Goal: Find specific page/section: Find specific page/section

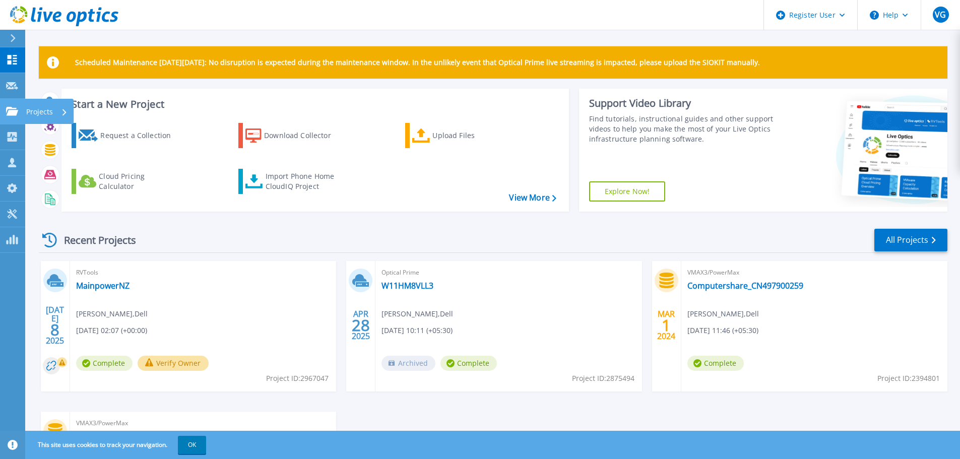
click at [13, 118] on link "Projects Projects" at bounding box center [12, 112] width 25 height 26
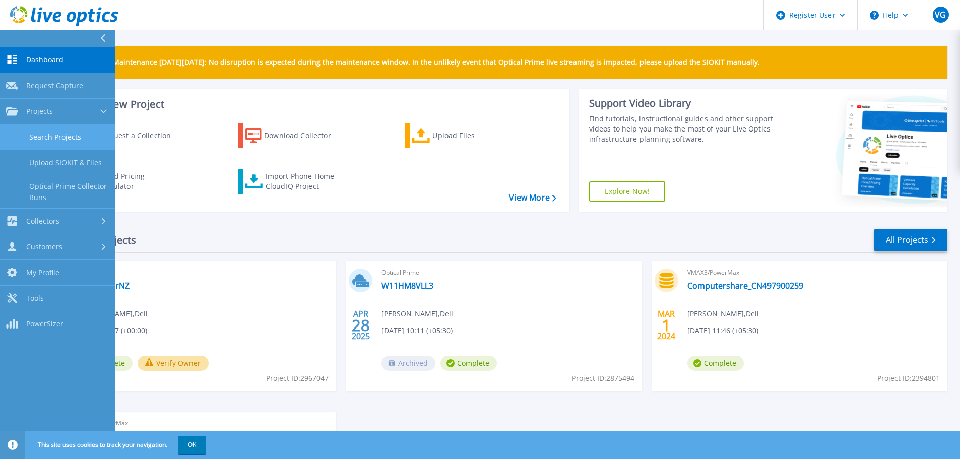
click at [40, 142] on link "Search Projects" at bounding box center [57, 137] width 115 height 26
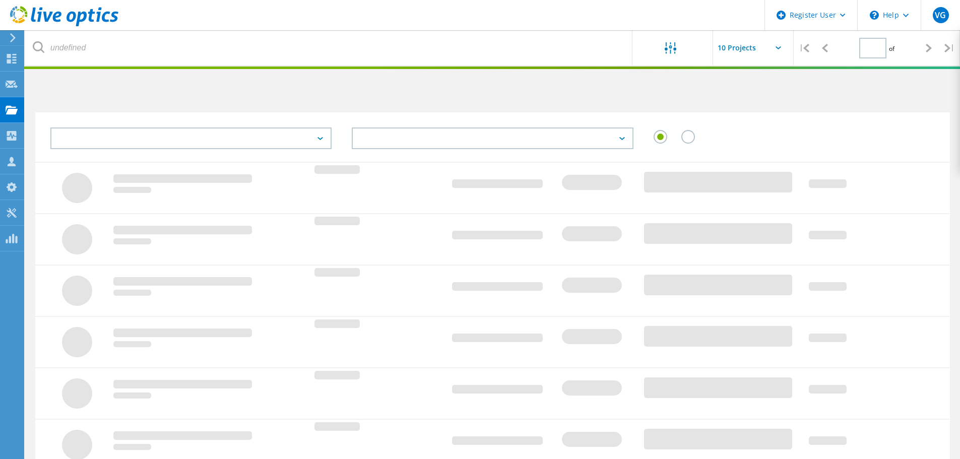
type input "1"
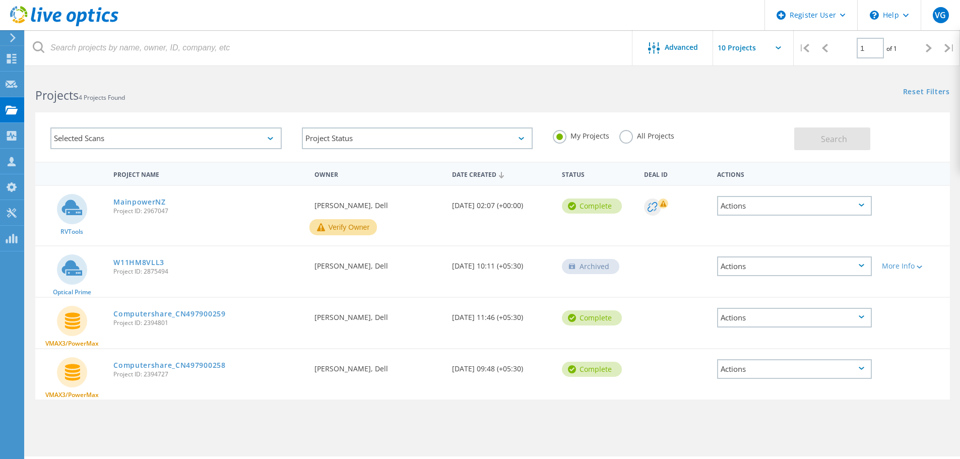
click at [630, 143] on div "All Projects" at bounding box center [646, 137] width 55 height 15
click at [628, 139] on label "All Projects" at bounding box center [646, 135] width 55 height 10
click at [0, 0] on input "All Projects" at bounding box center [0, 0] width 0 height 0
click at [820, 146] on button "Search" at bounding box center [832, 138] width 76 height 23
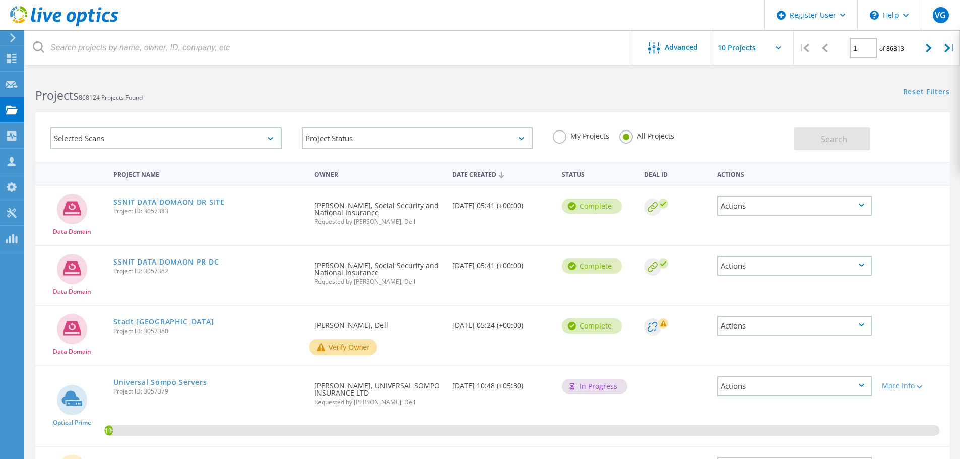
click at [133, 323] on link "Stadt Hagen" at bounding box center [163, 321] width 100 height 7
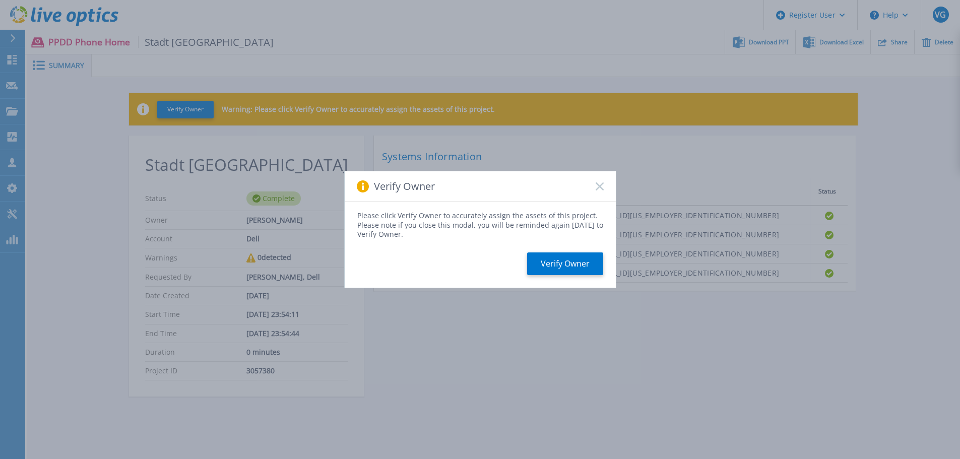
click at [592, 188] on div "Verify Owner" at bounding box center [480, 186] width 271 height 30
click at [602, 186] on icon at bounding box center [599, 186] width 8 height 8
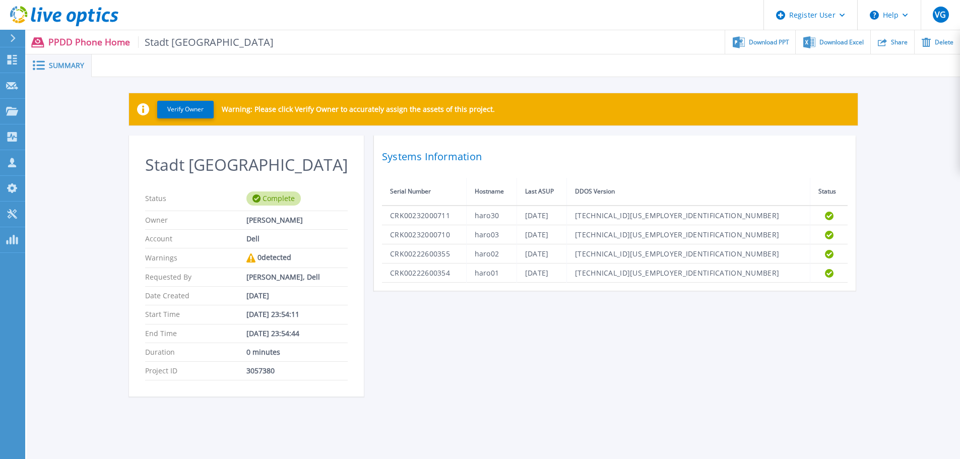
click at [914, 119] on div "Verify Owner Warning: Please click Verify Owner to accurately assign the assets…" at bounding box center [493, 250] width 933 height 347
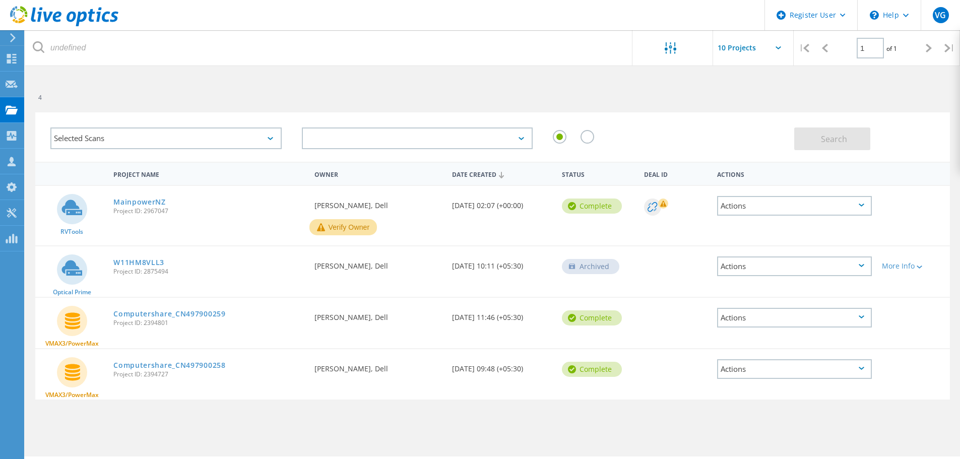
click at [86, 78] on div "4" at bounding box center [258, 86] width 467 height 27
click at [626, 139] on label "All Projects" at bounding box center [646, 135] width 55 height 10
click at [0, 0] on input "All Projects" at bounding box center [0, 0] width 0 height 0
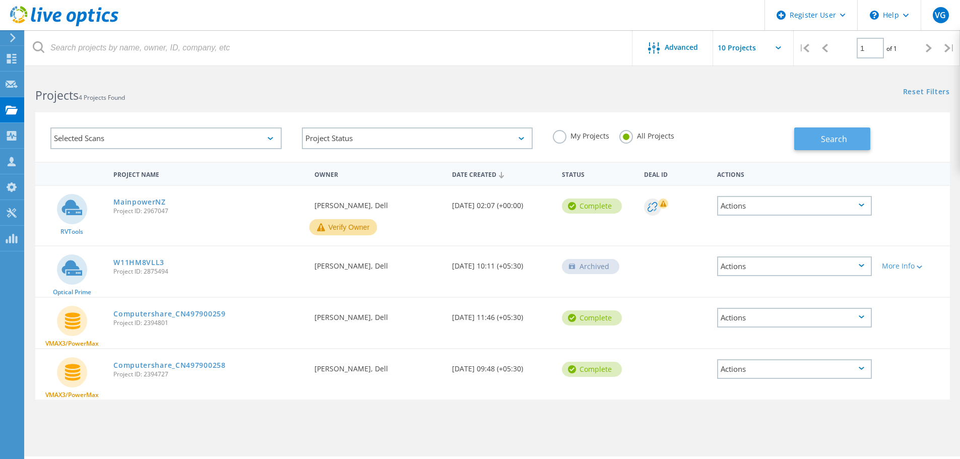
click at [835, 138] on span "Search" at bounding box center [834, 138] width 26 height 11
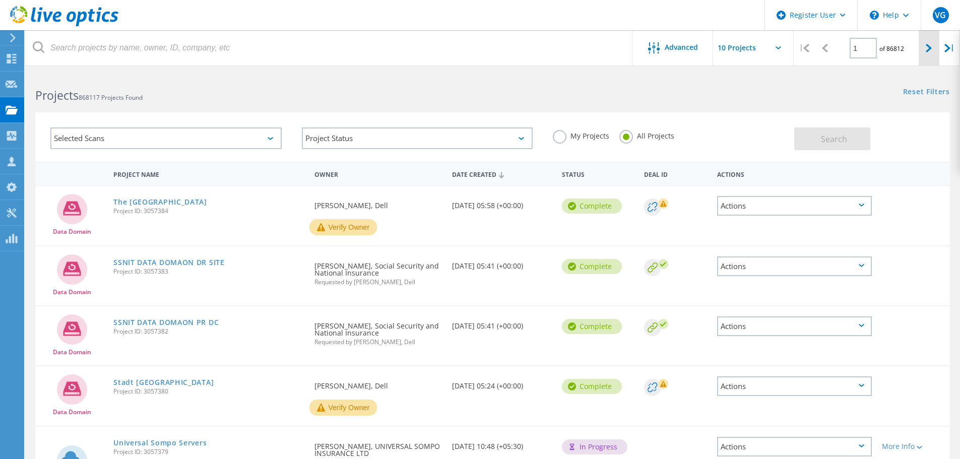
click at [925, 47] on icon at bounding box center [928, 48] width 6 height 9
type input "2"
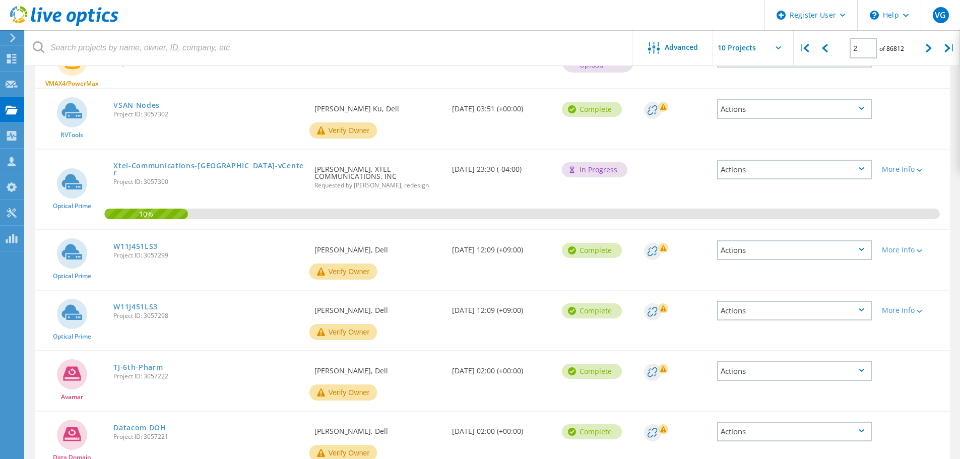
scroll to position [151, 0]
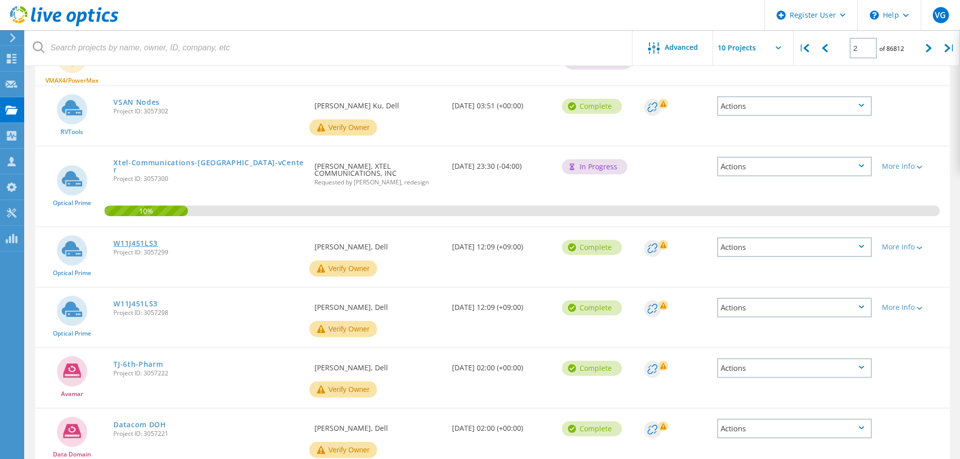
click at [129, 247] on link "W11J451LS3" at bounding box center [135, 243] width 44 height 7
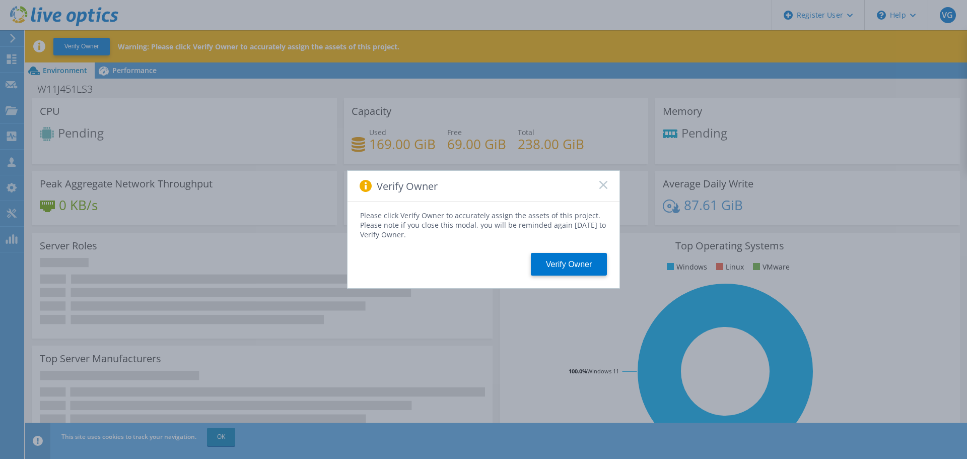
click at [600, 189] on span at bounding box center [603, 186] width 8 height 10
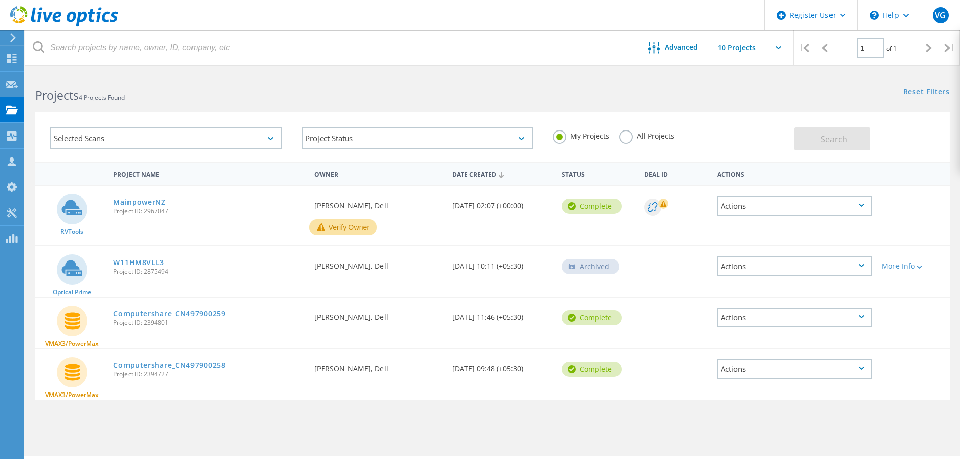
click at [623, 140] on label "All Projects" at bounding box center [646, 135] width 55 height 10
click at [0, 0] on input "All Projects" at bounding box center [0, 0] width 0 height 0
click at [840, 136] on span "Search" at bounding box center [834, 138] width 26 height 11
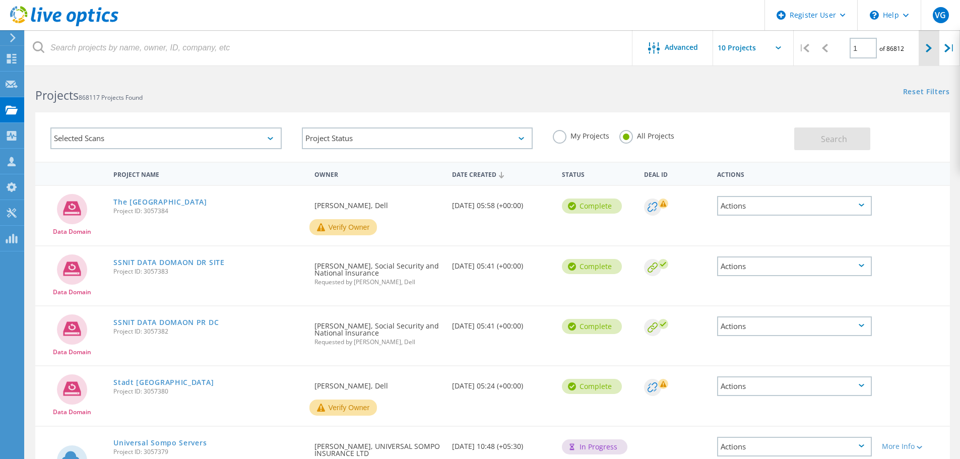
click at [929, 49] on icon at bounding box center [928, 48] width 6 height 9
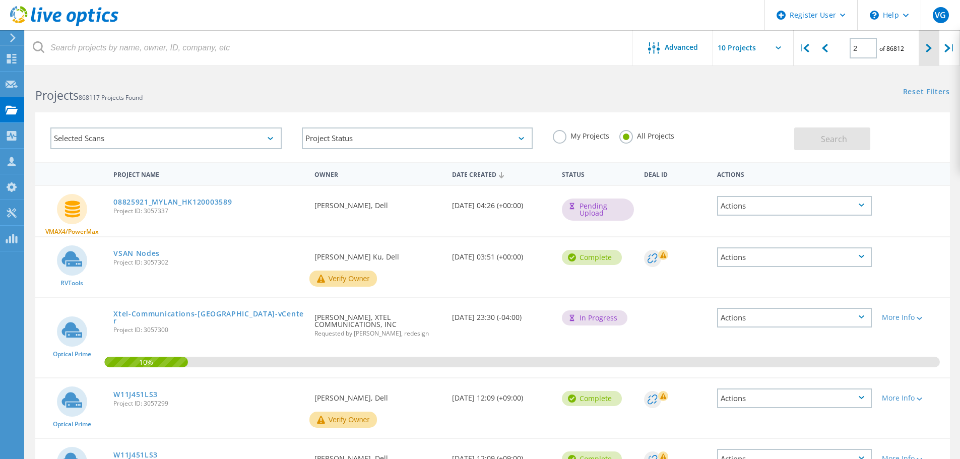
click at [929, 49] on icon at bounding box center [928, 48] width 6 height 9
type input "3"
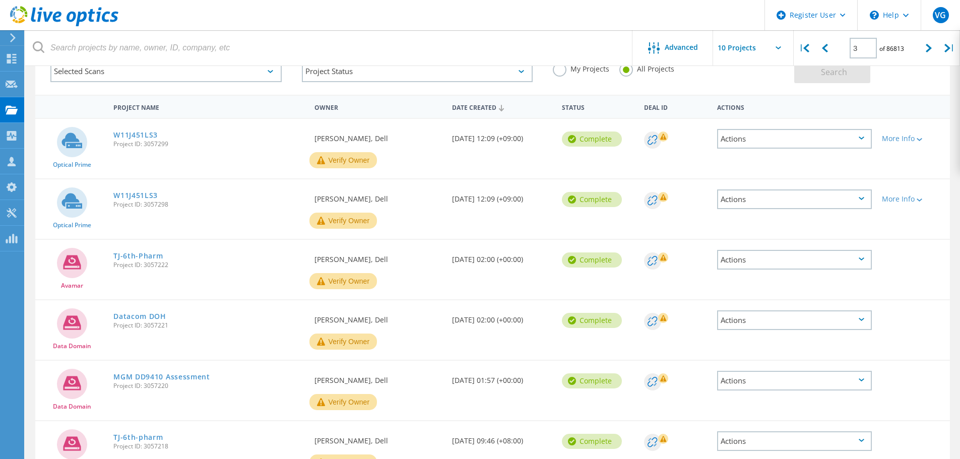
scroll to position [61, 0]
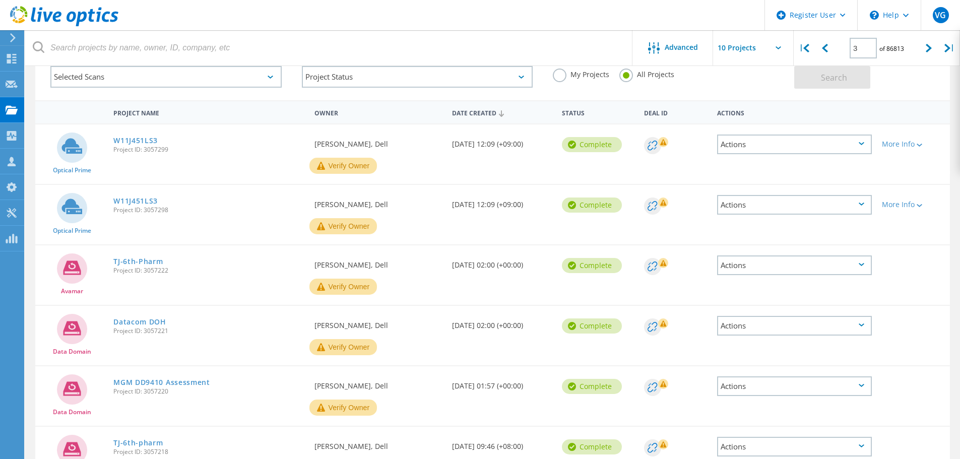
click at [142, 207] on span "Project ID: 3057298" at bounding box center [208, 210] width 191 height 6
click at [141, 200] on link "W11J451LS3" at bounding box center [135, 200] width 44 height 7
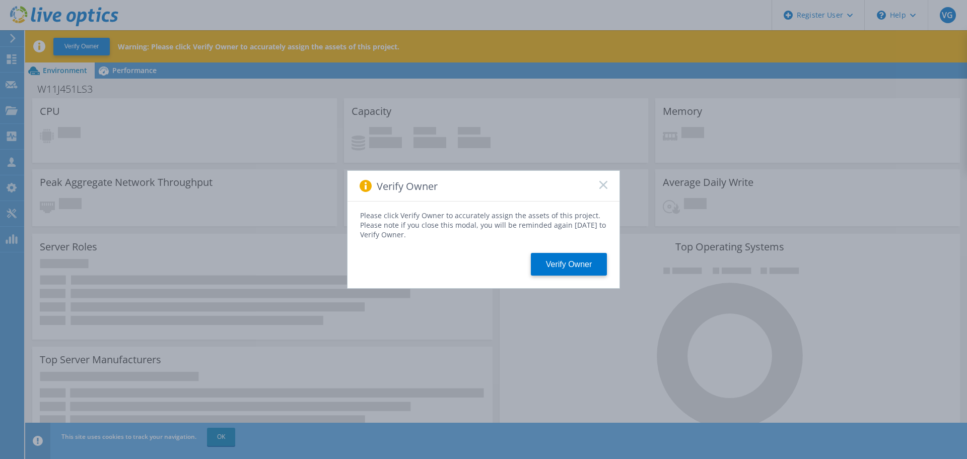
click at [600, 185] on icon at bounding box center [603, 185] width 8 height 8
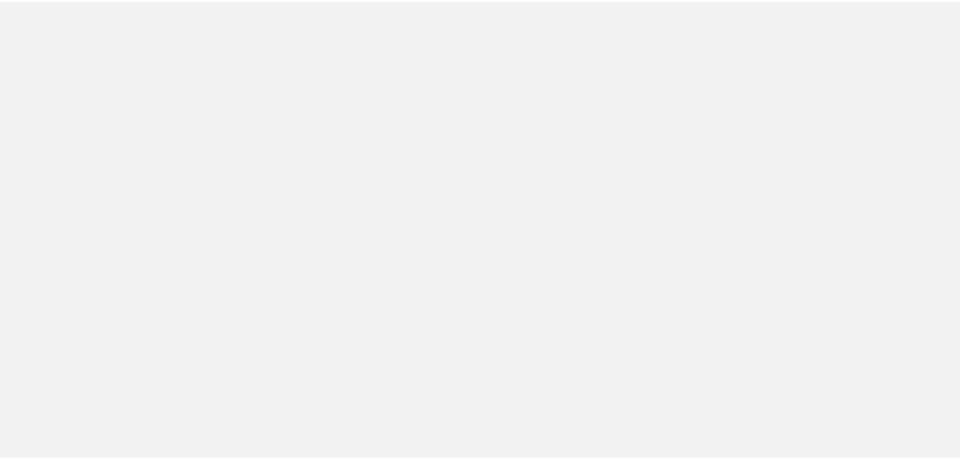
scroll to position [61, 0]
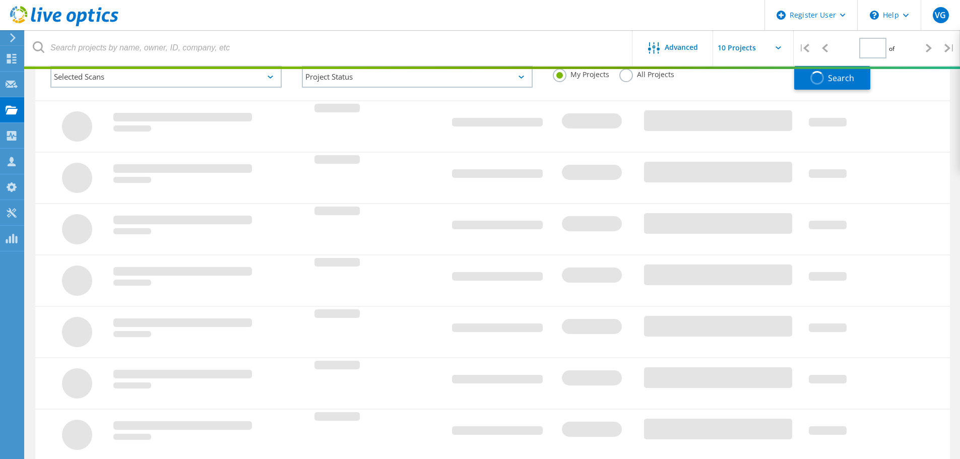
type input "1"
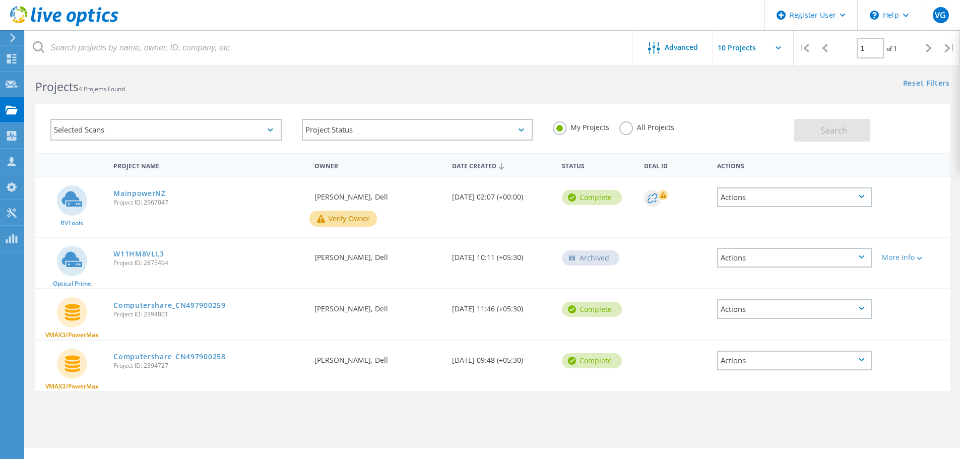
scroll to position [0, 0]
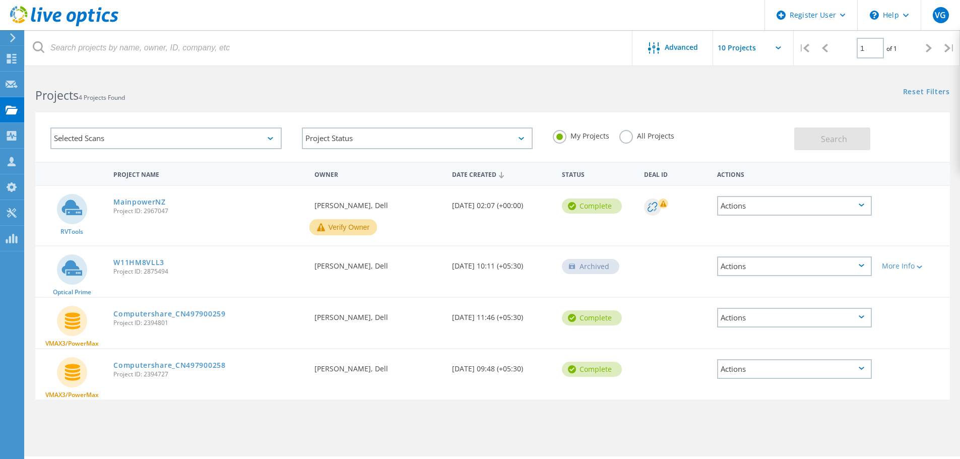
click at [469, 100] on h2 "Projects 4 Projects Found" at bounding box center [258, 95] width 447 height 17
click at [558, 138] on label "My Projects" at bounding box center [581, 135] width 56 height 10
click at [0, 0] on input "My Projects" at bounding box center [0, 0] width 0 height 0
click at [627, 137] on label "All Projects" at bounding box center [646, 135] width 55 height 10
click at [0, 0] on input "All Projects" at bounding box center [0, 0] width 0 height 0
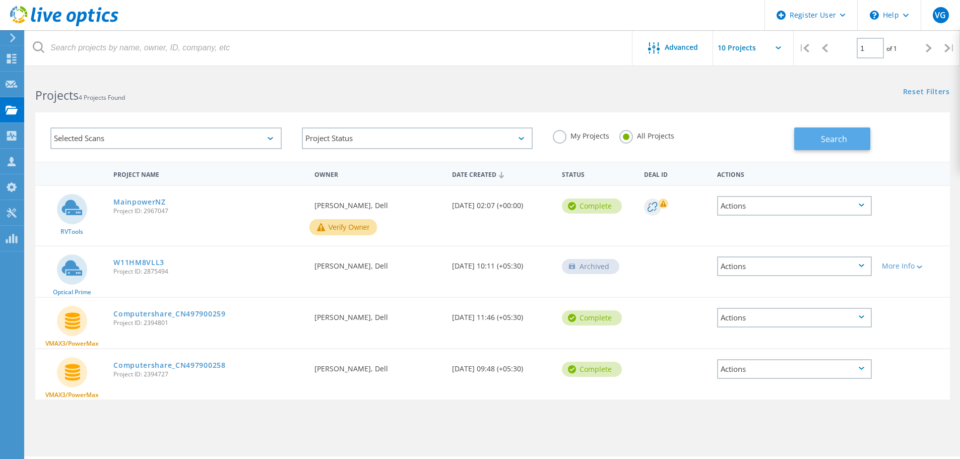
click at [857, 146] on button "Search" at bounding box center [832, 138] width 76 height 23
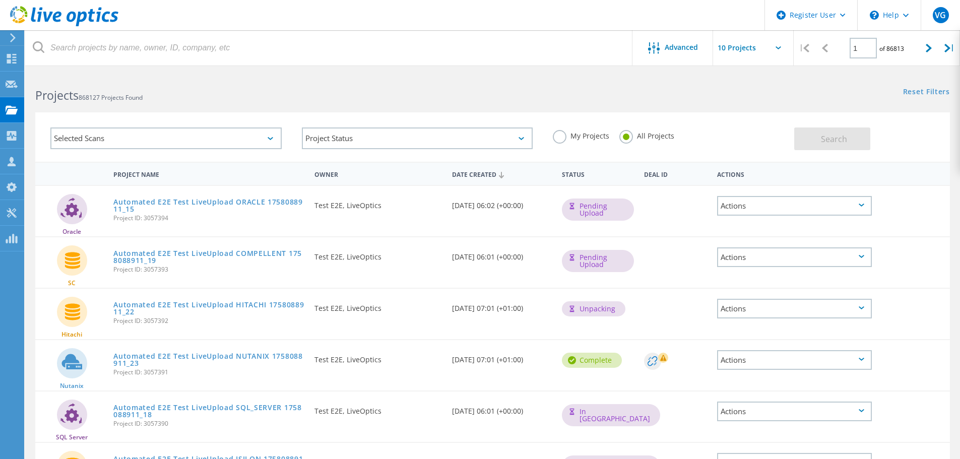
click at [263, 132] on div "Selected Scans" at bounding box center [165, 138] width 231 height 22
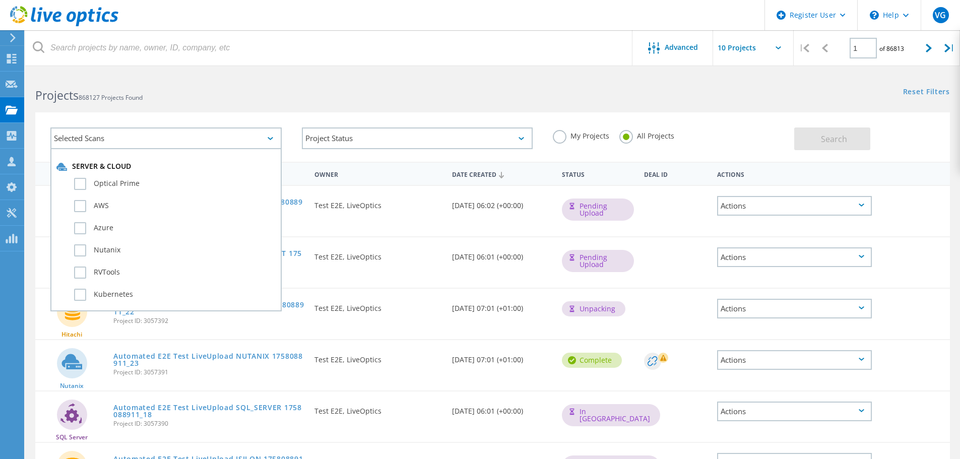
click at [263, 132] on div "Selected Scans" at bounding box center [165, 138] width 231 height 22
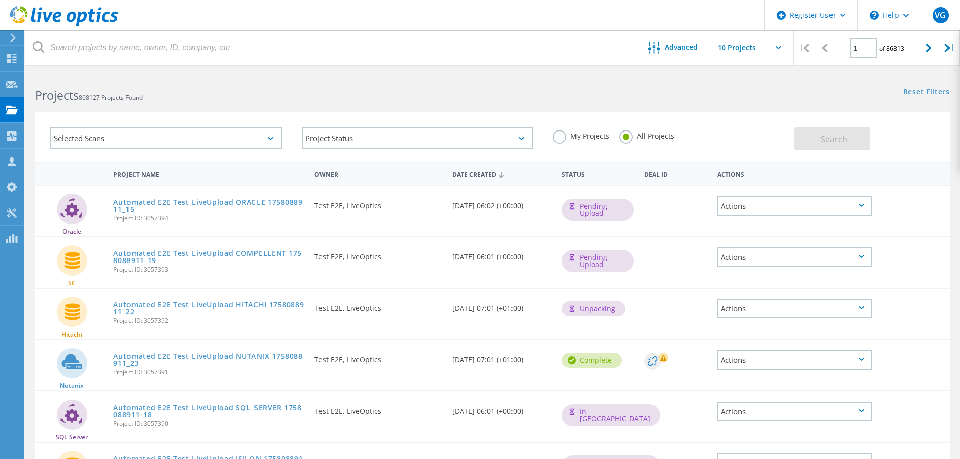
click at [328, 98] on h2 "Projects 868127 Projects Found" at bounding box center [258, 95] width 447 height 17
click at [276, 133] on div "Selected Scans" at bounding box center [165, 138] width 231 height 22
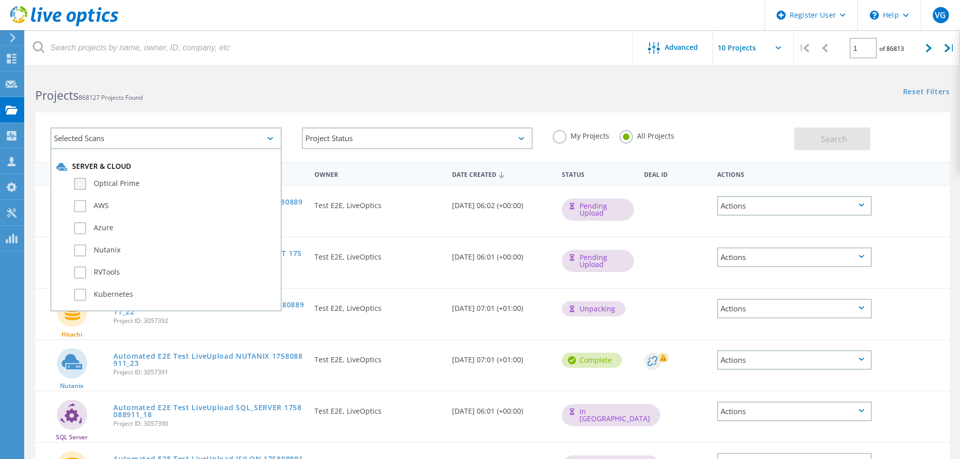
click at [128, 182] on label "Optical Prime" at bounding box center [174, 184] width 201 height 12
click at [0, 0] on input "Optical Prime" at bounding box center [0, 0] width 0 height 0
click at [837, 129] on button "Search" at bounding box center [832, 138] width 76 height 23
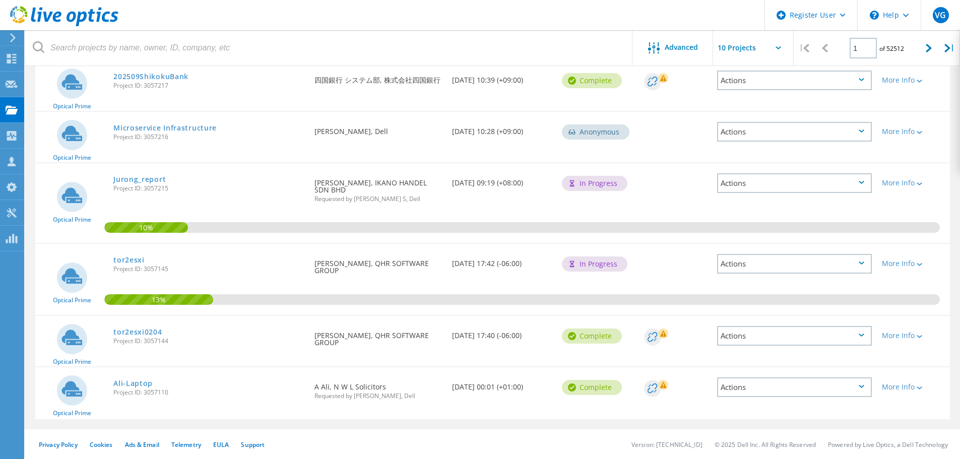
scroll to position [408, 0]
click at [153, 178] on link "Jurong_report" at bounding box center [139, 178] width 52 height 7
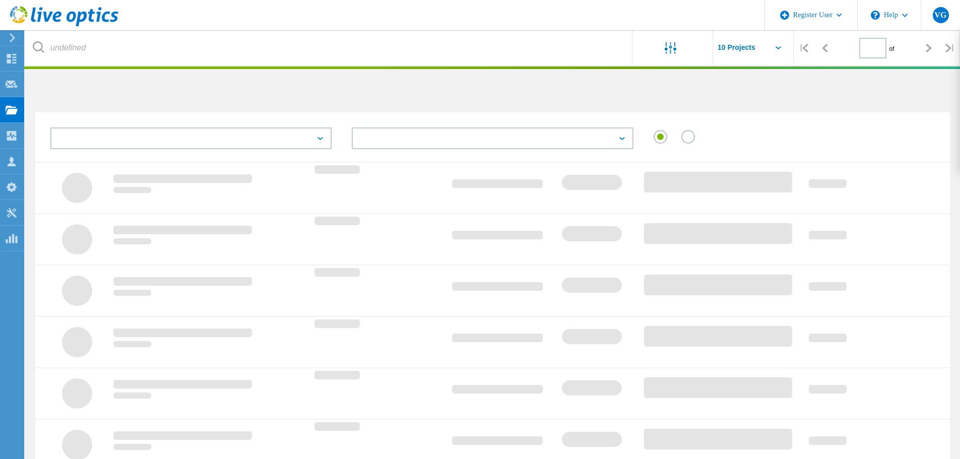
type input "1"
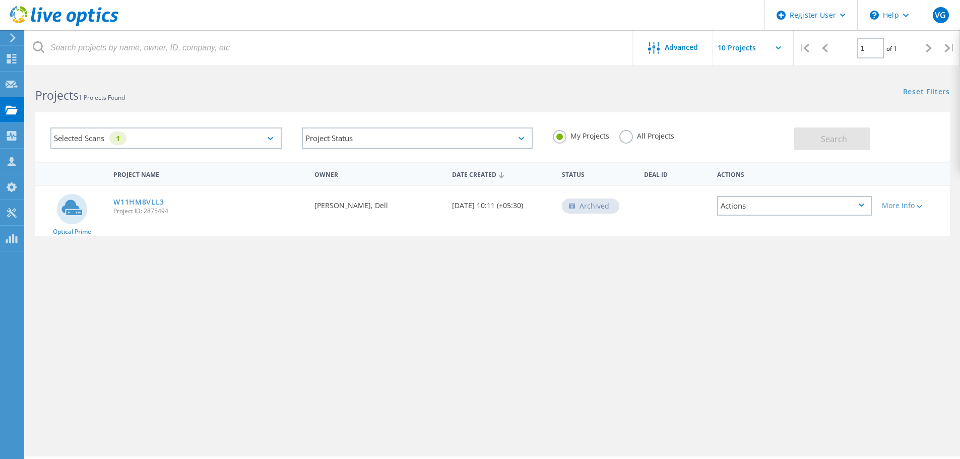
scroll to position [28, 0]
